Goal: Task Accomplishment & Management: Use online tool/utility

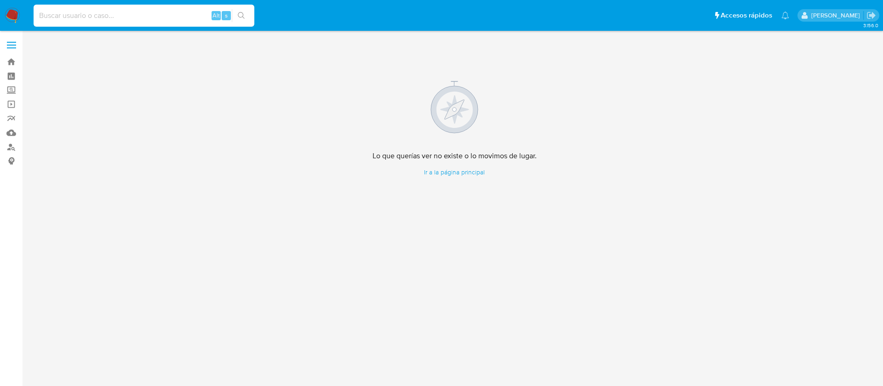
click at [177, 17] on input at bounding box center [144, 16] width 221 height 12
paste input "721828358"
type input "721828358"
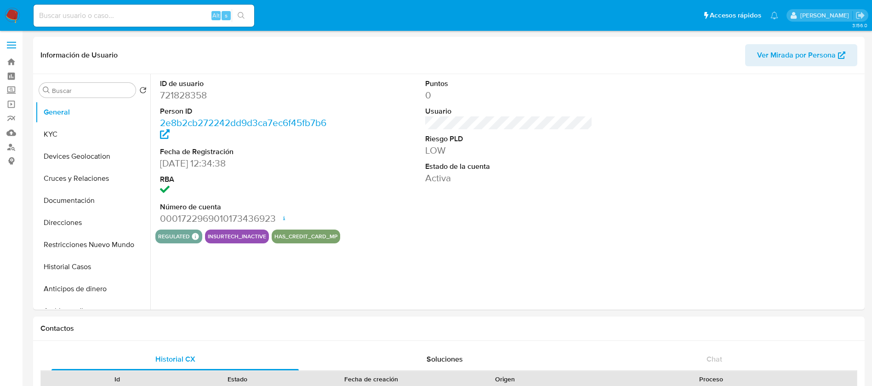
select select "10"
click at [81, 133] on button "KYC" at bounding box center [89, 134] width 108 height 22
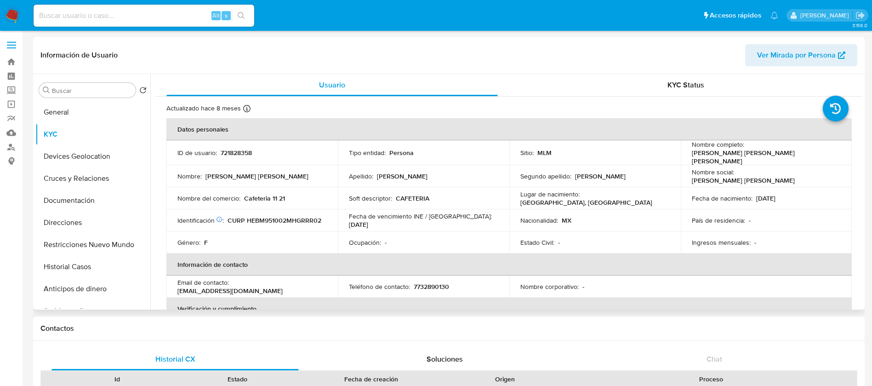
click at [836, 218] on div "País de residencia : -" at bounding box center [766, 220] width 149 height 8
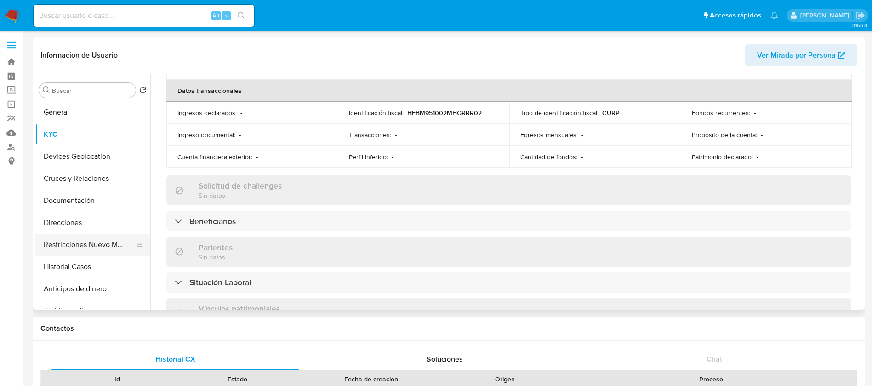
click at [73, 240] on button "Restricciones Nuevo Mundo" at bounding box center [89, 245] width 108 height 22
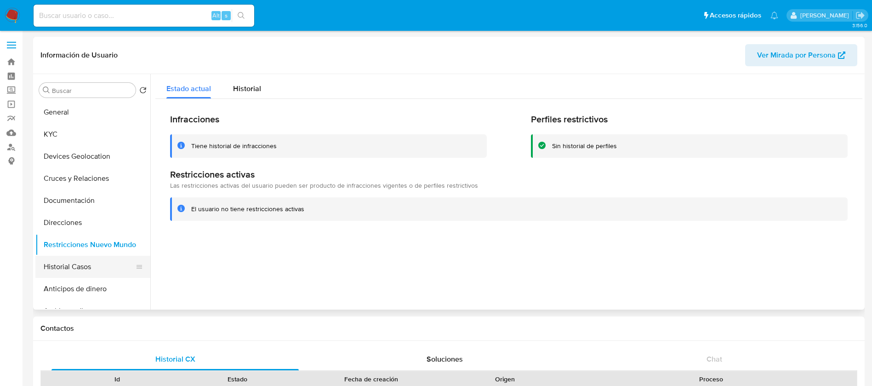
click at [57, 268] on button "Historial Casos" at bounding box center [89, 267] width 108 height 22
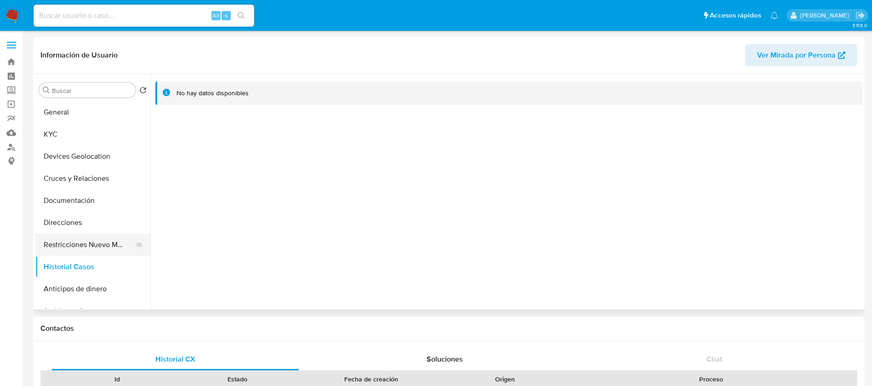
click at [86, 247] on button "Restricciones Nuevo Mundo" at bounding box center [89, 245] width 108 height 22
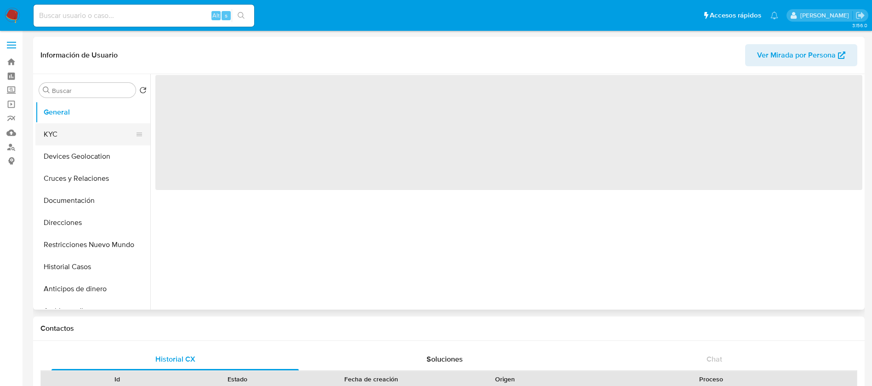
click at [80, 123] on button "KYC" at bounding box center [89, 134] width 108 height 22
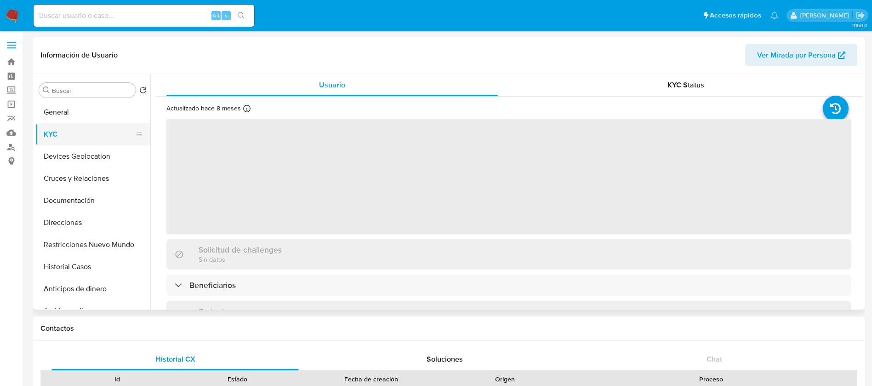
select select "10"
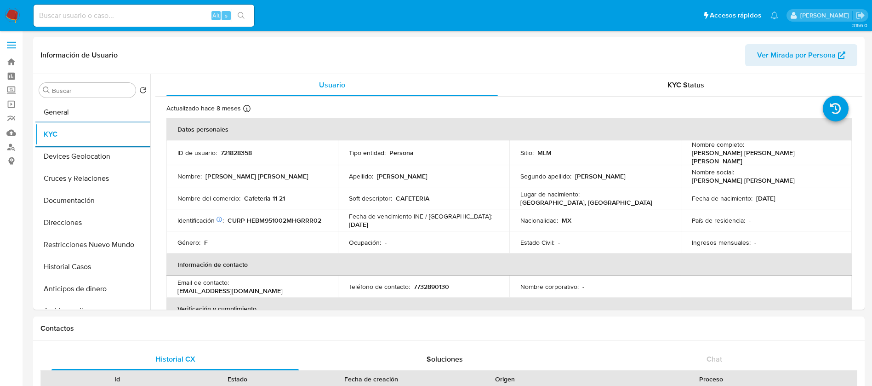
click at [8, 12] on img at bounding box center [13, 16] width 16 height 16
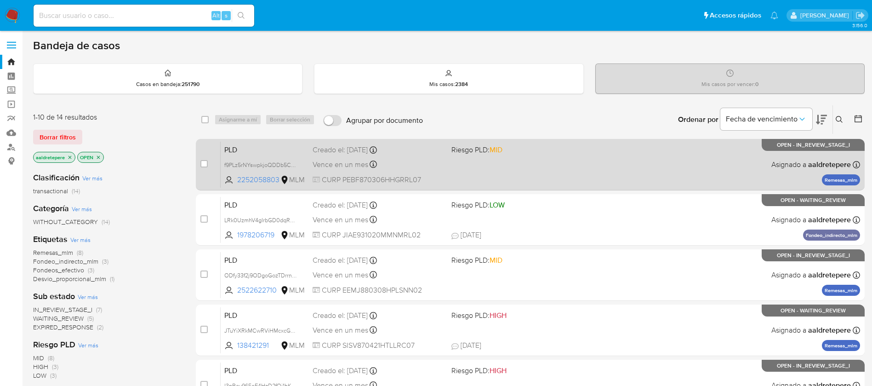
click at [652, 175] on div "PLD f9PLz5rNYswpkjoQDDb5CDwd 2252058803 MLM Riesgo PLD: MID Creado el: 12/08/20…" at bounding box center [541, 164] width 640 height 46
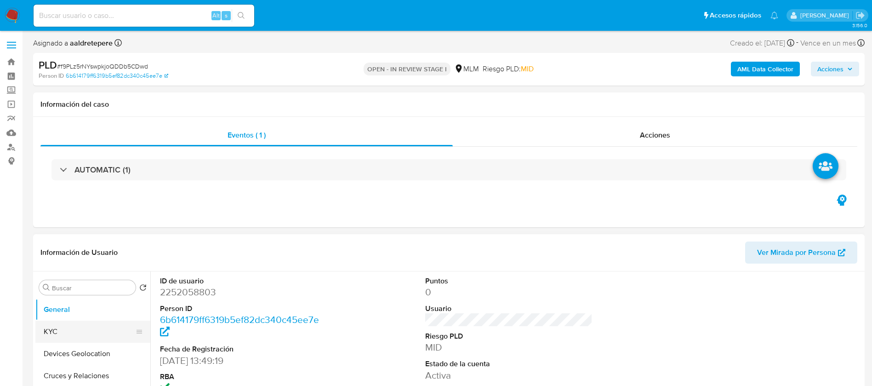
select select "10"
click at [93, 329] on button "KYC" at bounding box center [89, 331] width 108 height 22
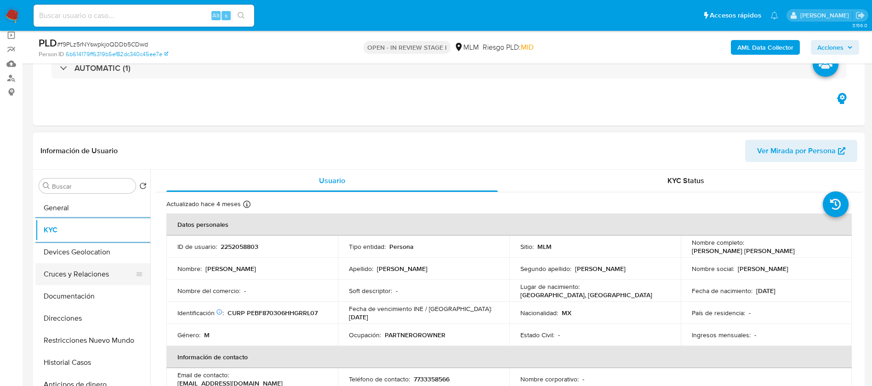
scroll to position [69, 0]
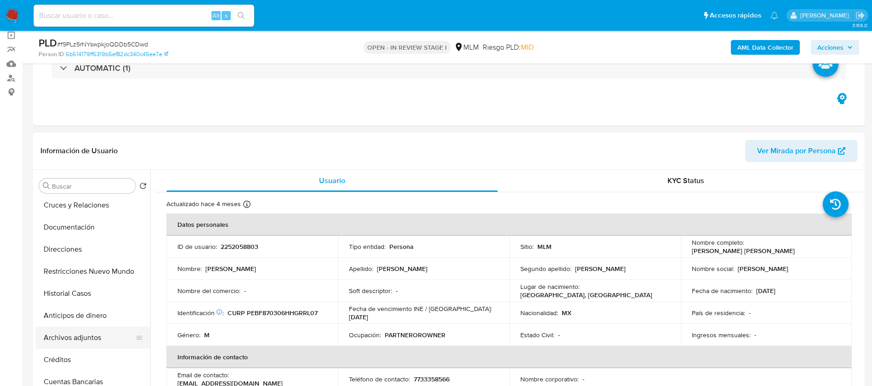
click at [91, 332] on button "Archivos adjuntos" at bounding box center [89, 337] width 108 height 22
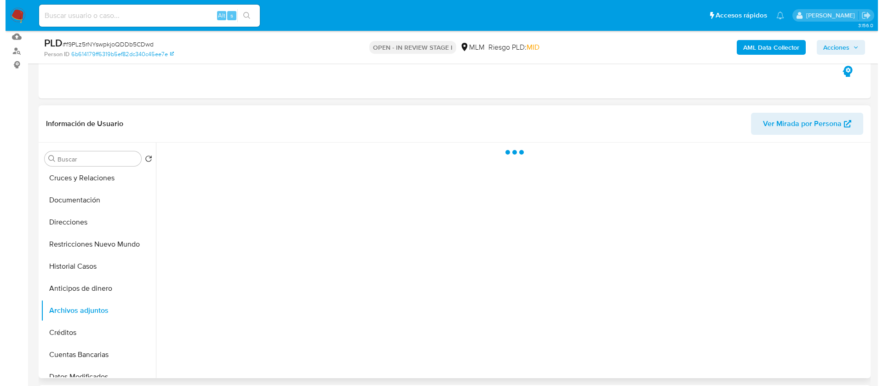
scroll to position [138, 0]
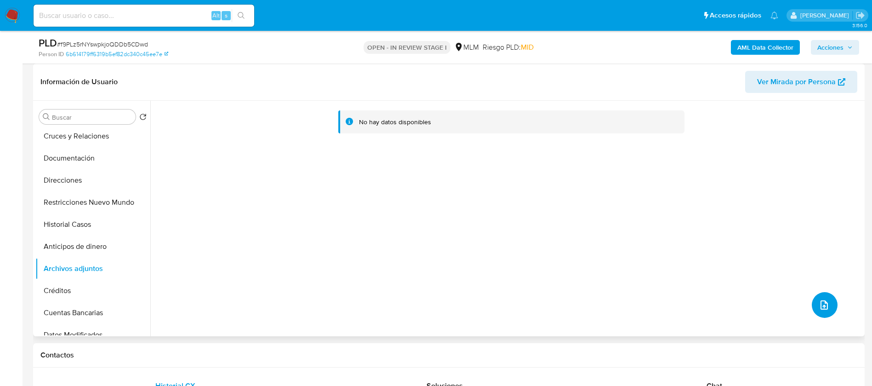
click at [821, 310] on icon "upload-file" at bounding box center [824, 304] width 11 height 11
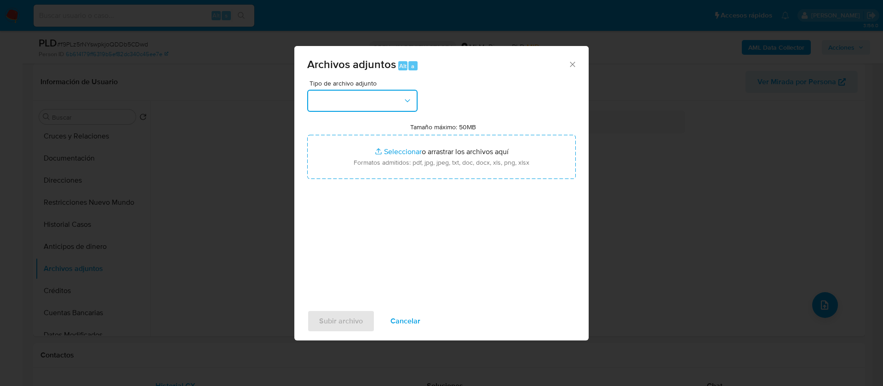
click at [397, 99] on button "button" at bounding box center [362, 101] width 110 height 22
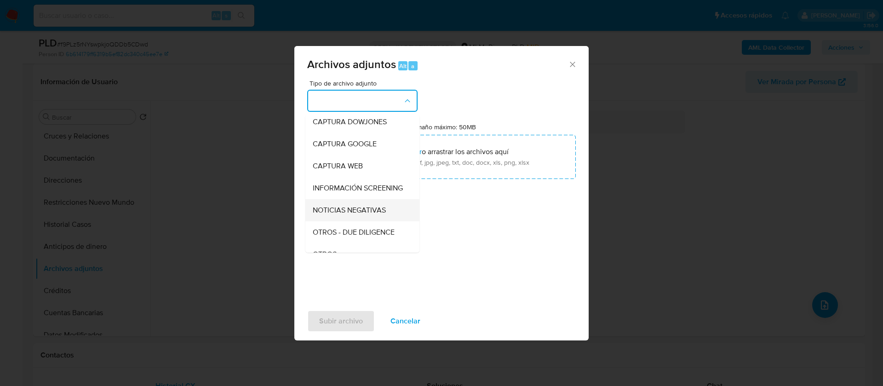
scroll to position [95, 0]
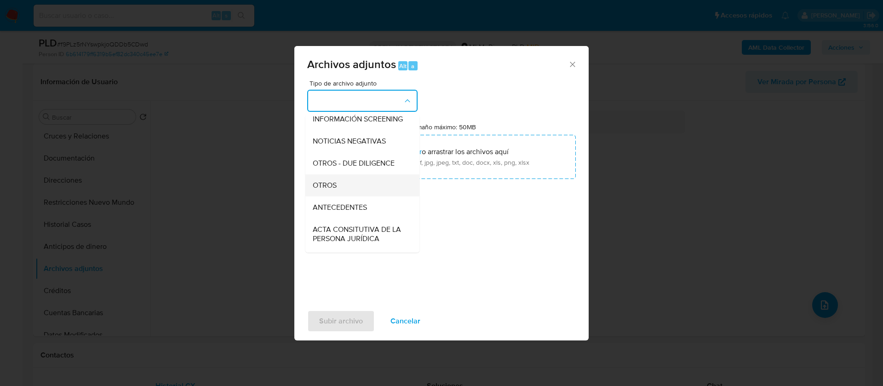
click at [340, 189] on div "OTROS" at bounding box center [360, 185] width 94 height 22
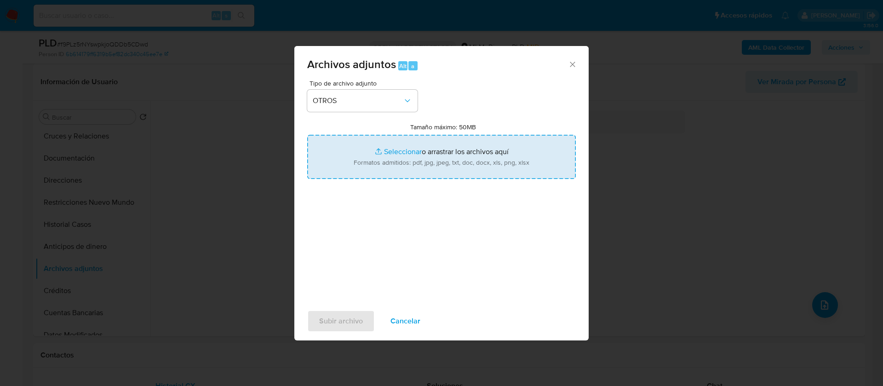
click at [410, 146] on input "Tamaño máximo: 50MB Seleccionar archivos" at bounding box center [441, 157] width 269 height 44
type input "C:\fakepath\2252058803_ Felix Reyes Perez Borges_AGOSTO 2025.pdf"
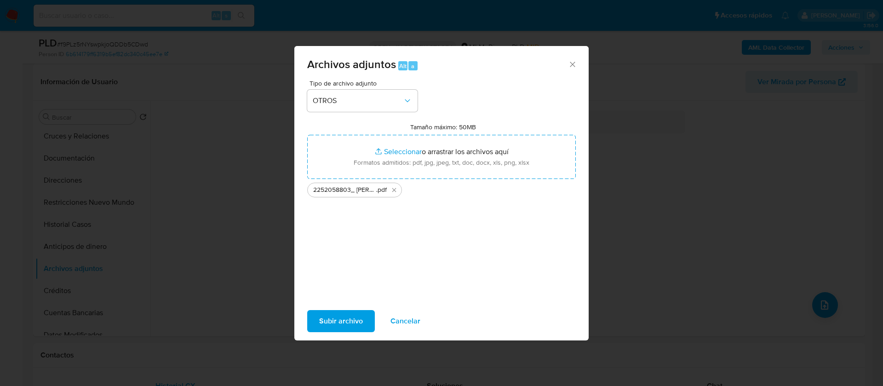
click at [354, 326] on span "Subir archivo" at bounding box center [341, 321] width 44 height 20
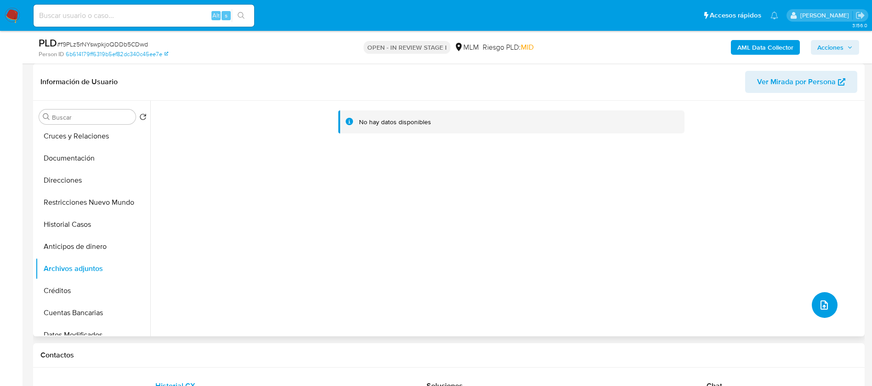
click at [819, 306] on icon "upload-file" at bounding box center [824, 304] width 11 height 11
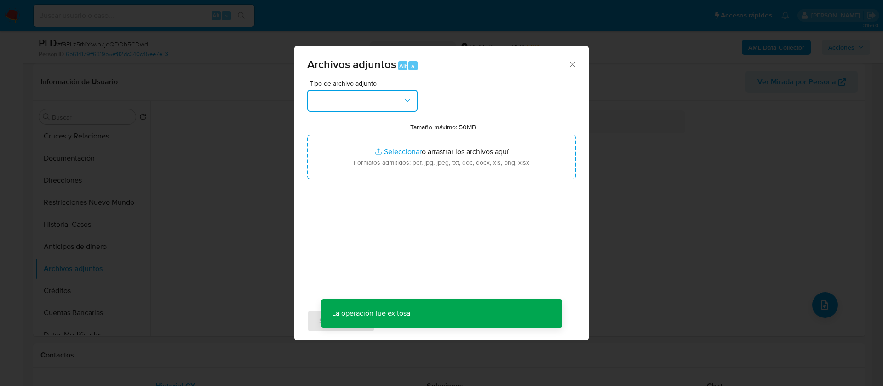
click at [378, 107] on button "button" at bounding box center [362, 101] width 110 height 22
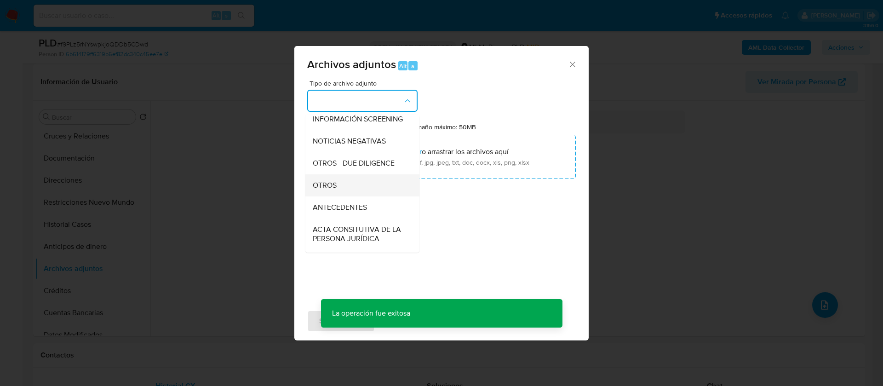
click at [353, 196] on div "OTROS" at bounding box center [360, 185] width 94 height 22
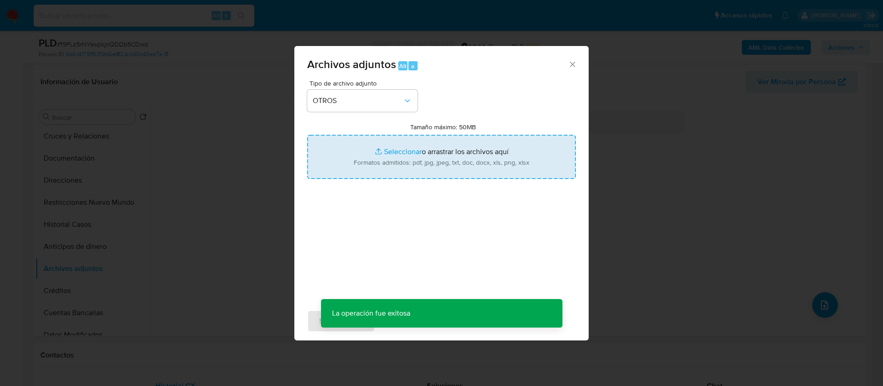
click at [440, 143] on input "Tamaño máximo: 50MB Seleccionar archivos" at bounding box center [441, 157] width 269 height 44
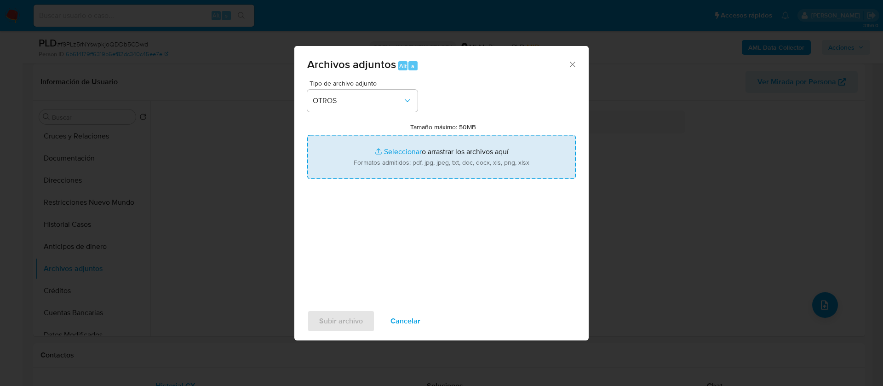
type input "C:\fakepath\2252058803_FELIX REYES PEREZ BORGES_AGOSTO 2025.xlsx"
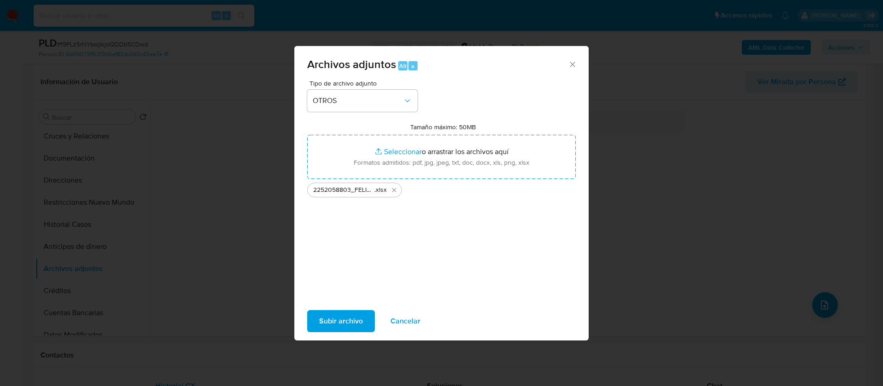
click at [322, 321] on span "Subir archivo" at bounding box center [341, 321] width 44 height 20
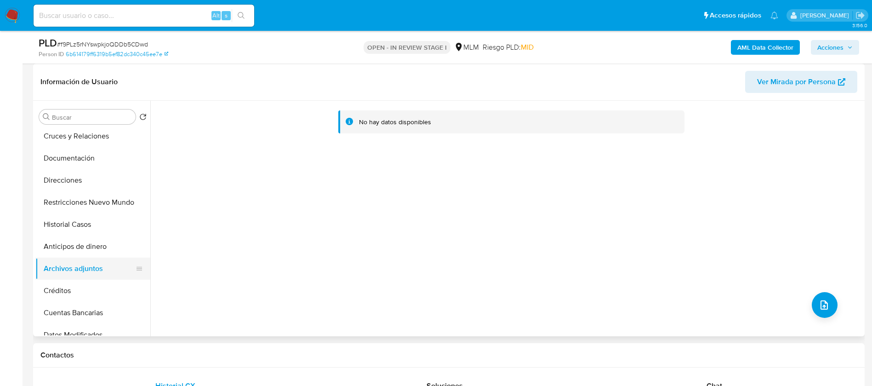
drag, startPoint x: 63, startPoint y: 287, endPoint x: 69, endPoint y: 270, distance: 18.2
click at [64, 287] on button "Créditos" at bounding box center [92, 291] width 115 height 22
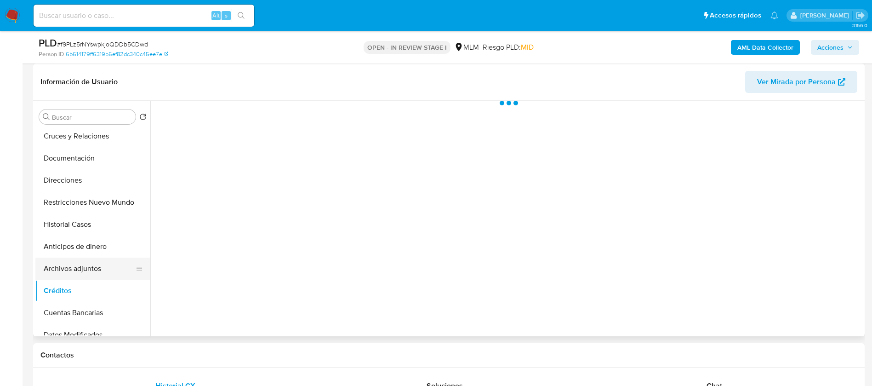
click at [69, 266] on button "Archivos adjuntos" at bounding box center [89, 269] width 108 height 22
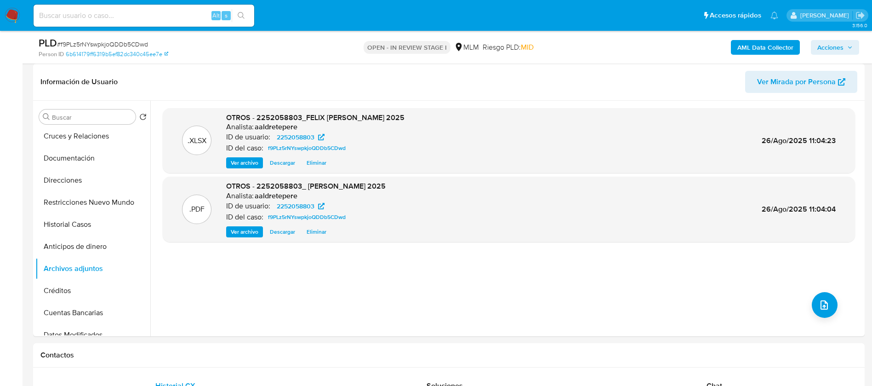
click at [820, 47] on span "Acciones" at bounding box center [831, 47] width 26 height 15
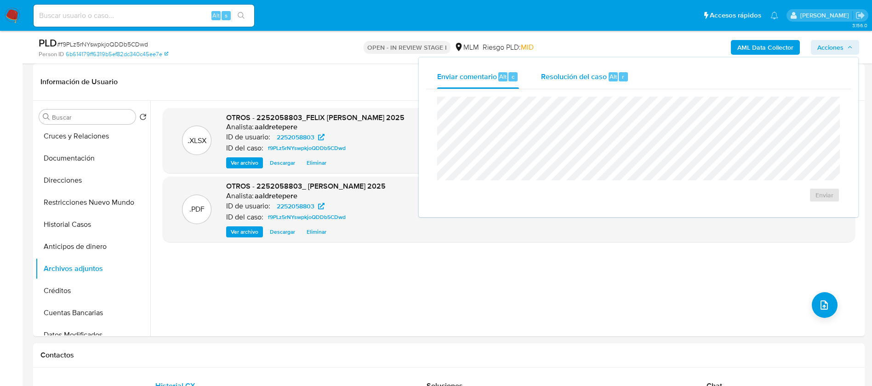
click at [581, 82] on div "Resolución del caso Alt r" at bounding box center [585, 77] width 88 height 24
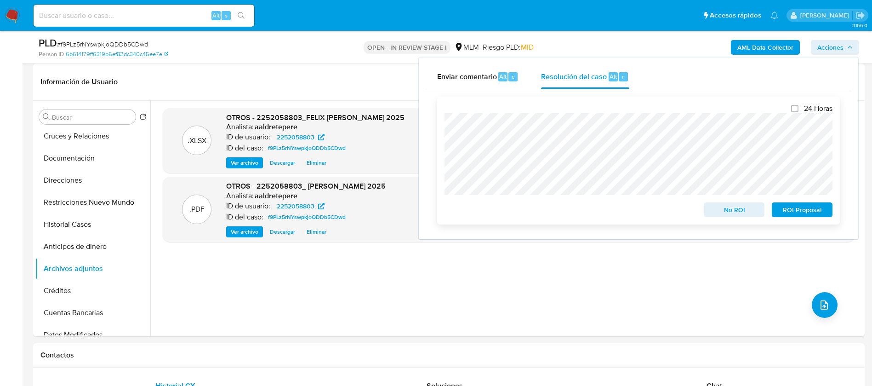
click at [443, 155] on div "24 Horas No ROI ROI Proposal" at bounding box center [638, 161] width 403 height 128
click at [743, 215] on span "No ROI" at bounding box center [735, 209] width 48 height 13
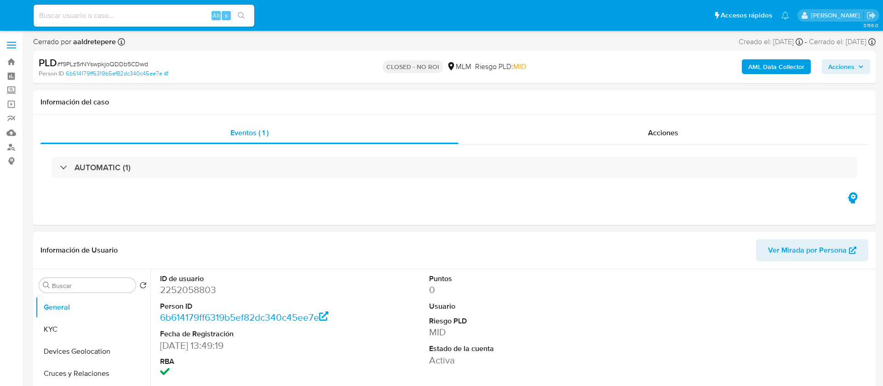
select select "10"
